Goal: Check status

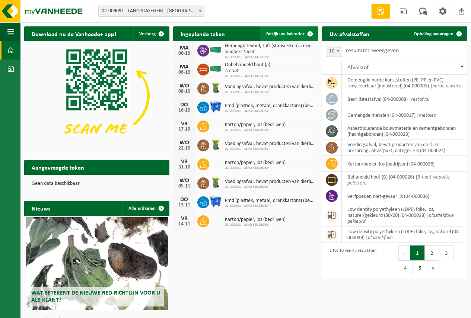
click at [285, 30] on link "Bekijk uw kalender" at bounding box center [288, 33] width 57 height 15
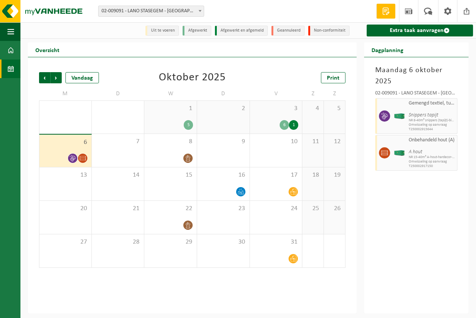
click at [272, 120] on div "3 6 1" at bounding box center [276, 117] width 52 height 33
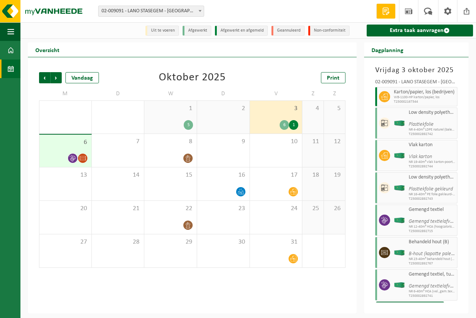
click at [71, 144] on span "6" at bounding box center [65, 142] width 45 height 8
